Goal: Task Accomplishment & Management: Use online tool/utility

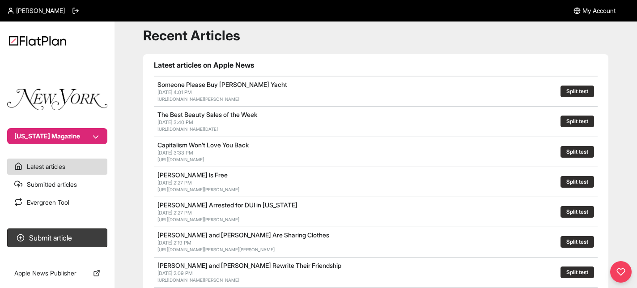
scroll to position [24, 0]
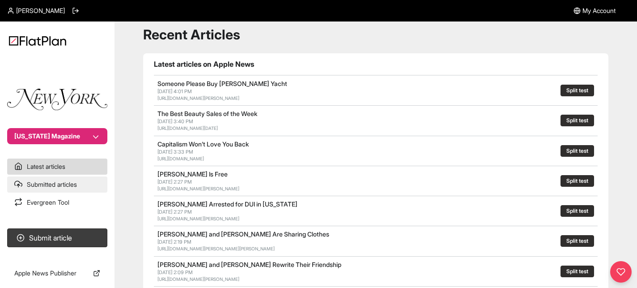
click at [68, 188] on link "Submitted articles" at bounding box center [57, 184] width 100 height 16
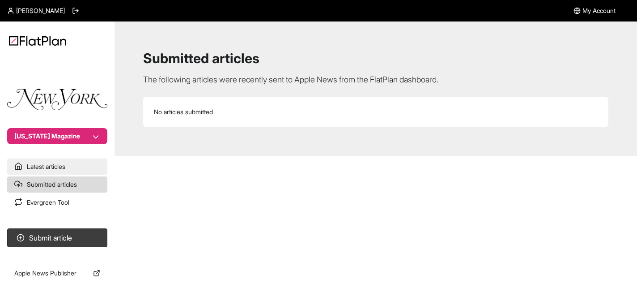
click at [68, 168] on link "Latest articles" at bounding box center [57, 166] width 100 height 16
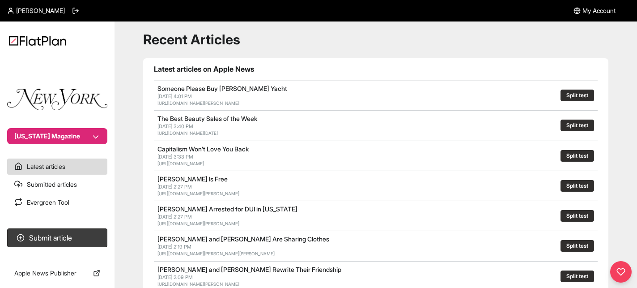
scroll to position [18, 0]
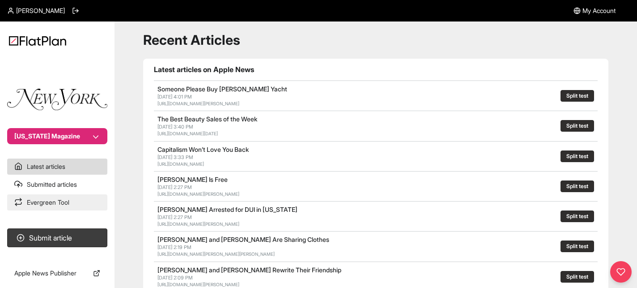
click at [65, 197] on link "Evergreen Tool" at bounding box center [57, 202] width 100 height 16
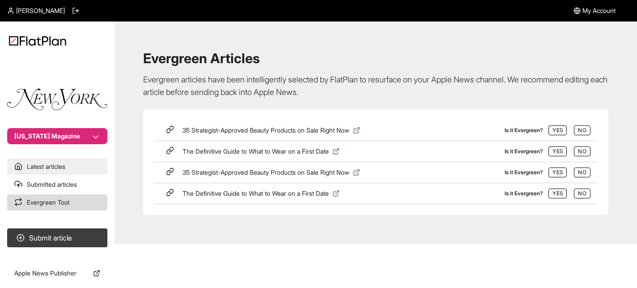
click at [72, 167] on link "Latest articles" at bounding box center [57, 166] width 100 height 16
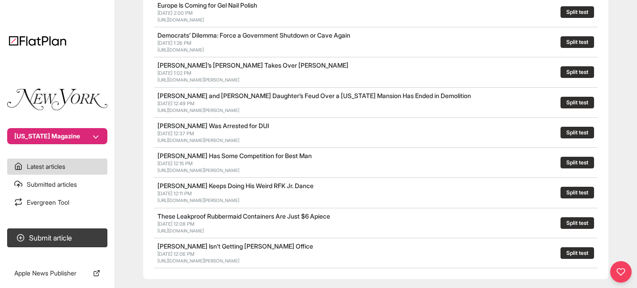
scroll to position [464, 0]
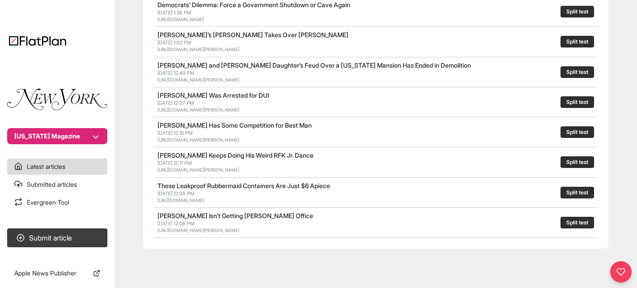
click at [580, 192] on button "Split test" at bounding box center [577, 192] width 34 height 12
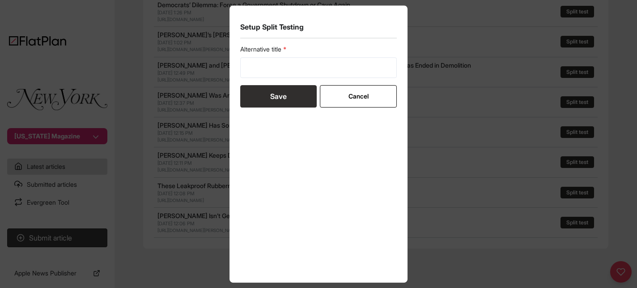
click at [504, 196] on div "Setup Split Testing Alternative title Save Cancel" at bounding box center [318, 144] width 637 height 288
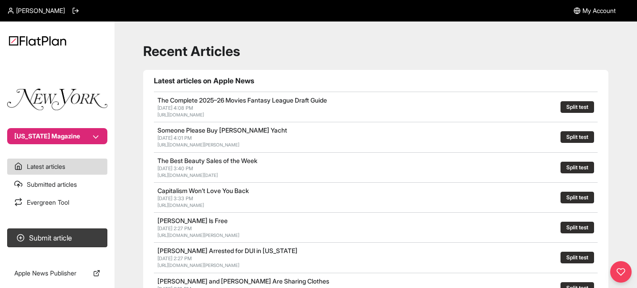
scroll to position [12, 0]
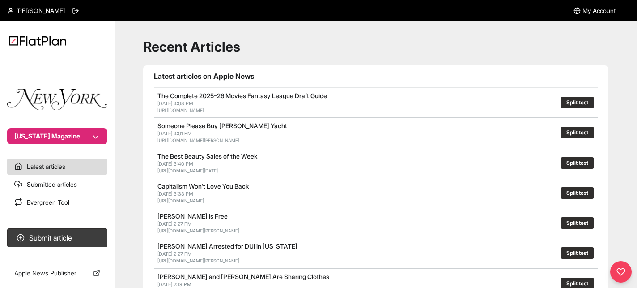
click at [568, 160] on button "Split test" at bounding box center [577, 163] width 34 height 12
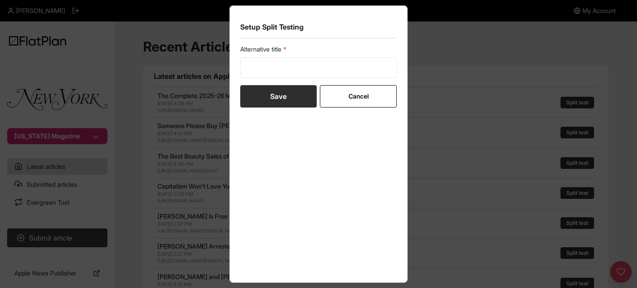
click at [493, 148] on div "Setup Split Testing Alternative title Save Cancel" at bounding box center [318, 144] width 637 height 288
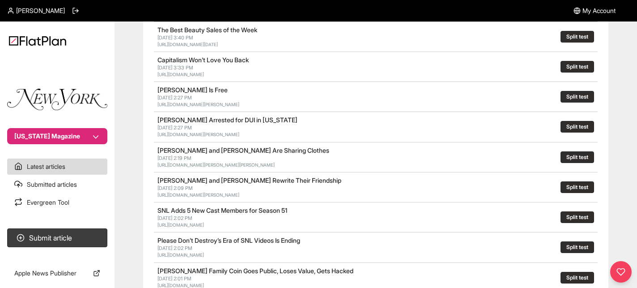
scroll to position [464, 0]
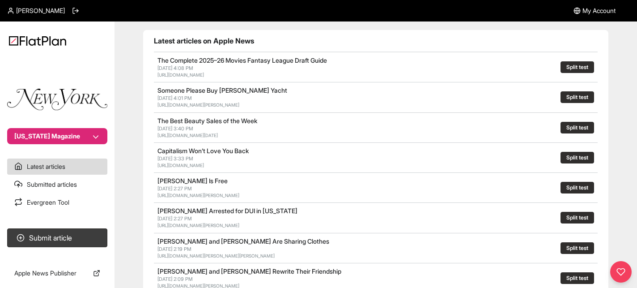
scroll to position [0, 0]
